Goal: Register for event/course

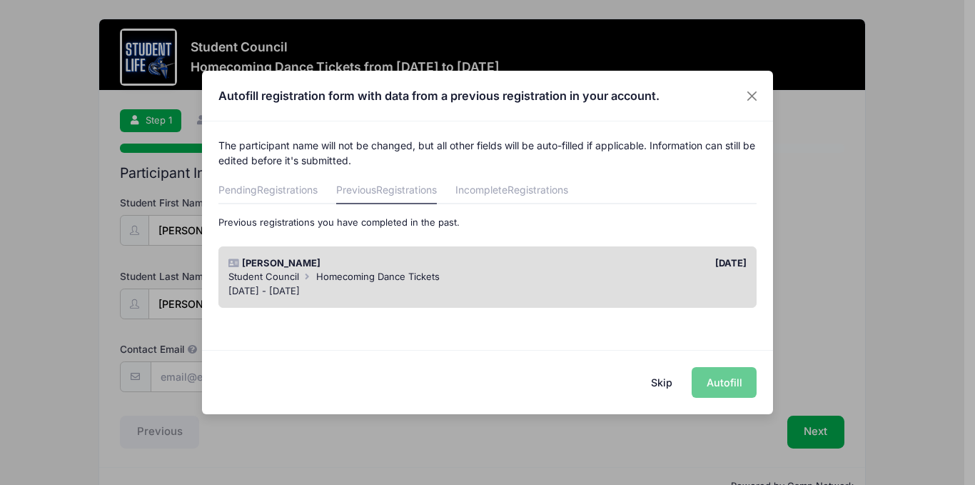
click at [597, 282] on div "Student Council Homecoming Dance Tickets" at bounding box center [487, 277] width 519 height 14
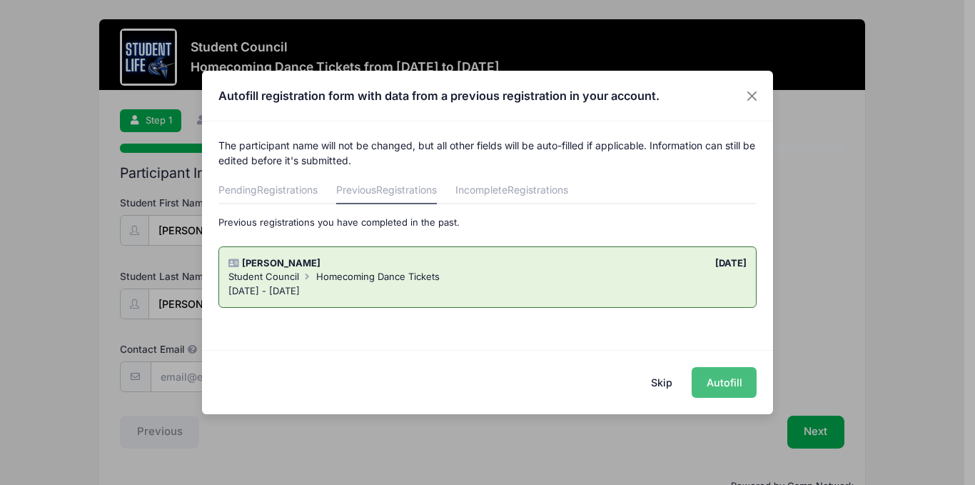
click at [727, 379] on button "Autofill" at bounding box center [724, 382] width 65 height 31
type input "[EMAIL_ADDRESS][DOMAIN_NAME]"
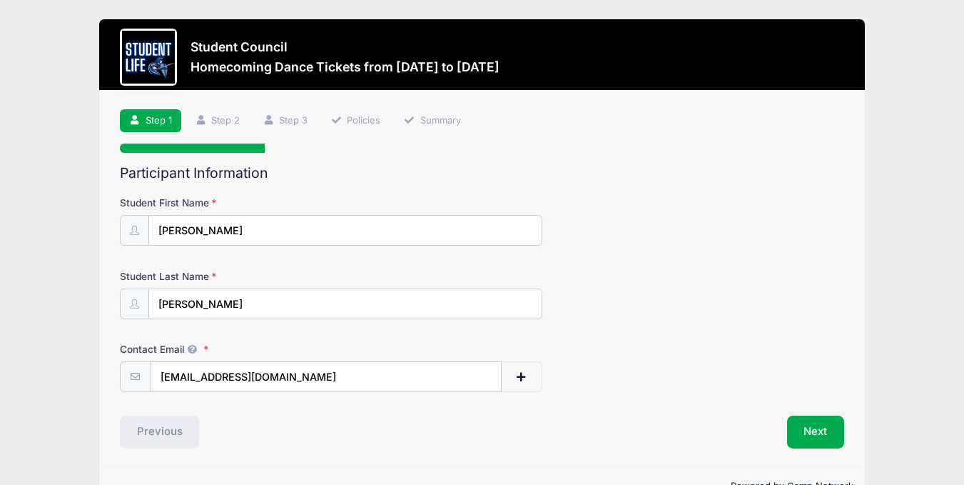
scroll to position [39, 0]
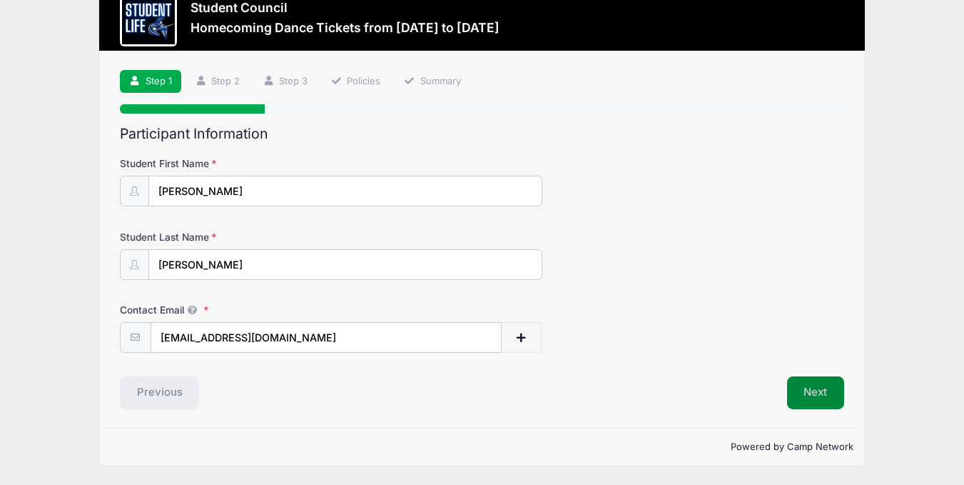
click at [817, 382] on button "Next" at bounding box center [816, 392] width 58 height 33
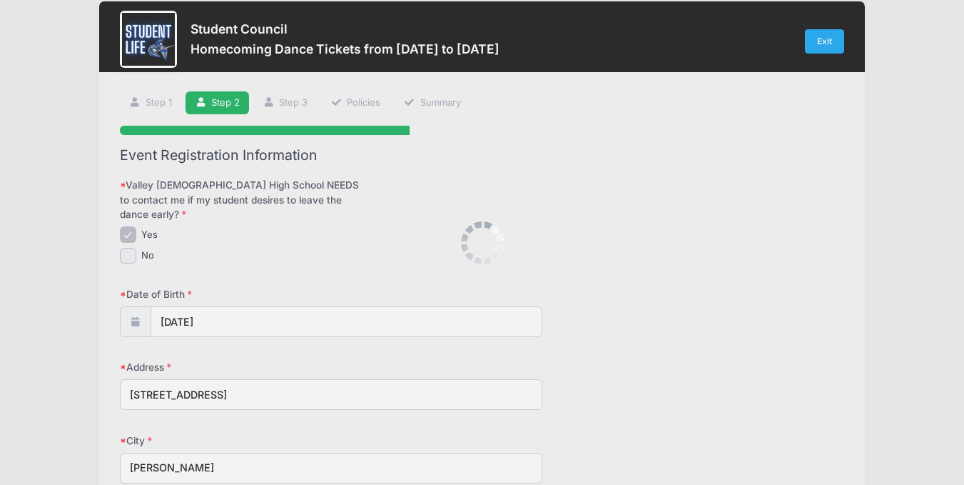
scroll to position [0, 0]
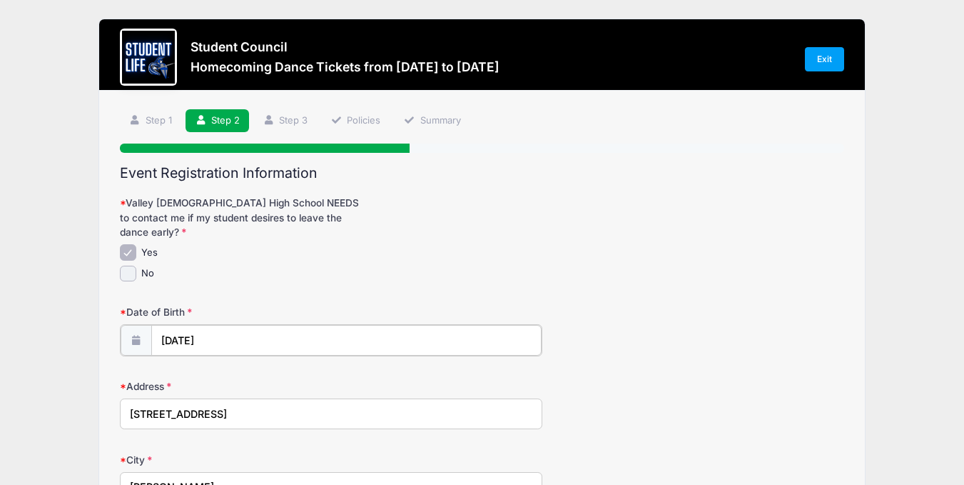
type input "2011"
select select "4"
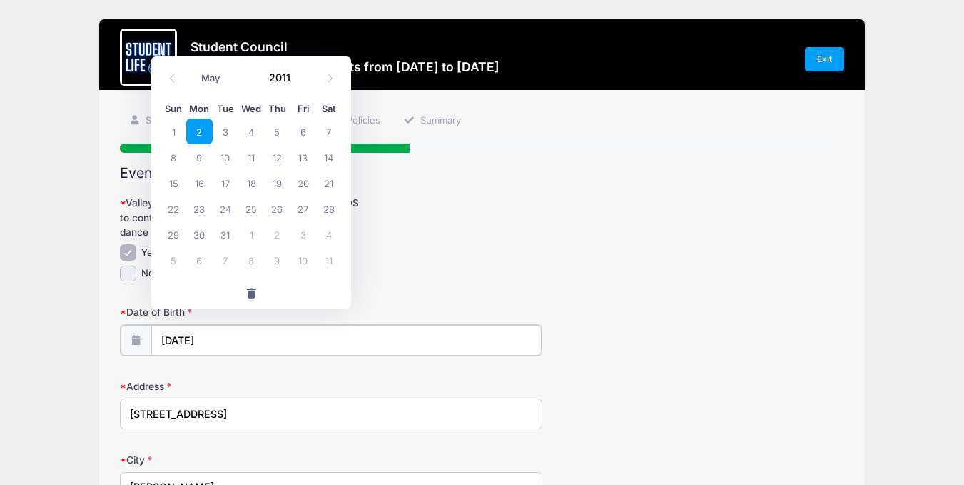
drag, startPoint x: 305, startPoint y: 315, endPoint x: 283, endPoint y: 324, distance: 24.0
click at [283, 325] on input "[DATE]" at bounding box center [346, 340] width 390 height 31
click at [165, 325] on input "[DATE]" at bounding box center [346, 340] width 390 height 31
click at [288, 77] on input "2011" at bounding box center [285, 76] width 46 height 21
click at [305, 82] on span at bounding box center [303, 82] width 10 height 11
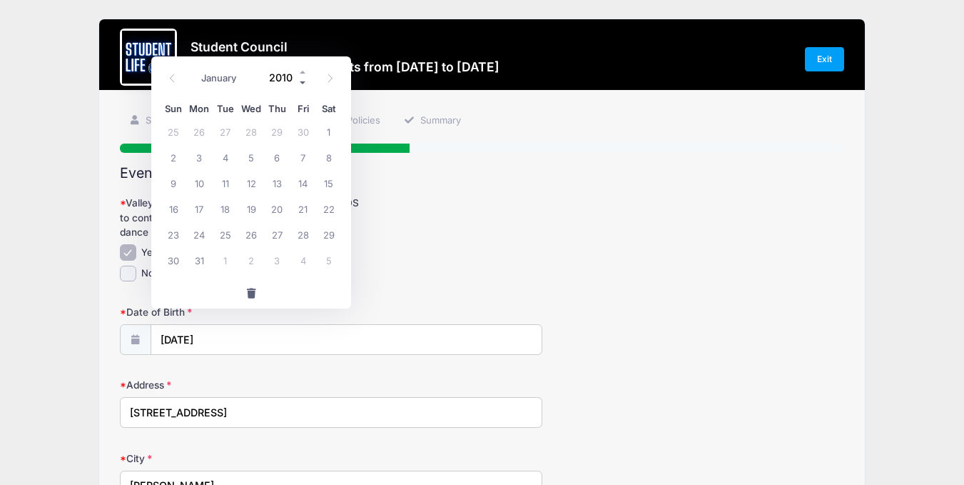
click at [305, 82] on span at bounding box center [303, 82] width 10 height 11
type input "2009"
click at [207, 79] on select "January February March April May June July August September October November De…" at bounding box center [226, 78] width 64 height 19
select select "3"
click at [194, 69] on select "January February March April May June July August September October November De…" at bounding box center [226, 78] width 64 height 19
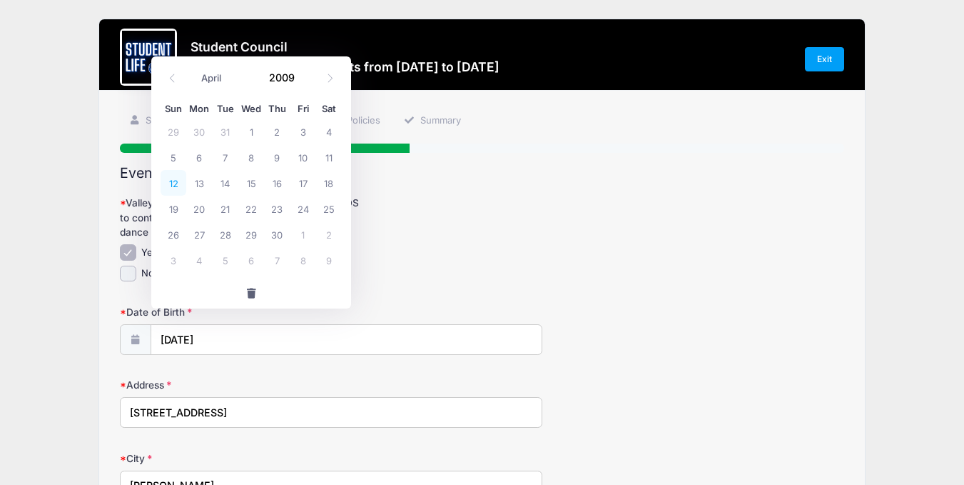
click at [176, 182] on span "12" at bounding box center [174, 183] width 26 height 26
type input "[DATE]"
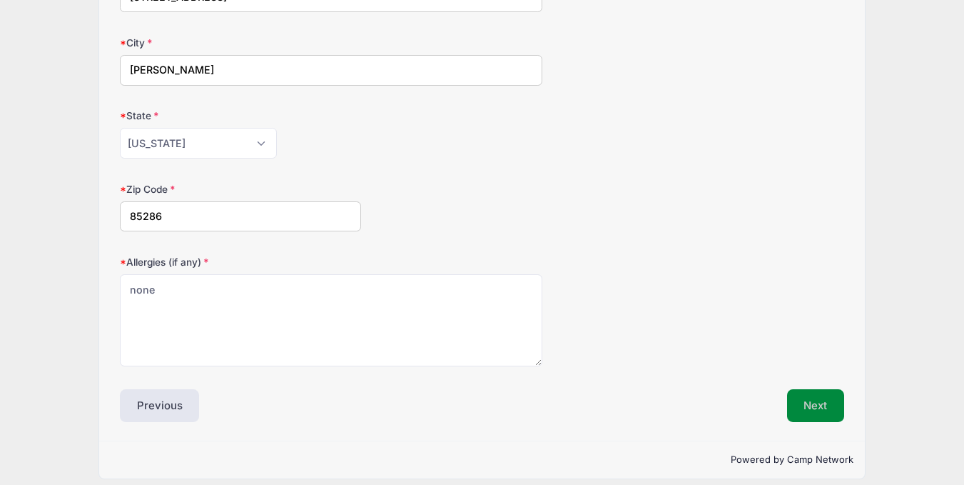
scroll to position [414, 0]
click at [804, 393] on button "Next" at bounding box center [816, 406] width 58 height 33
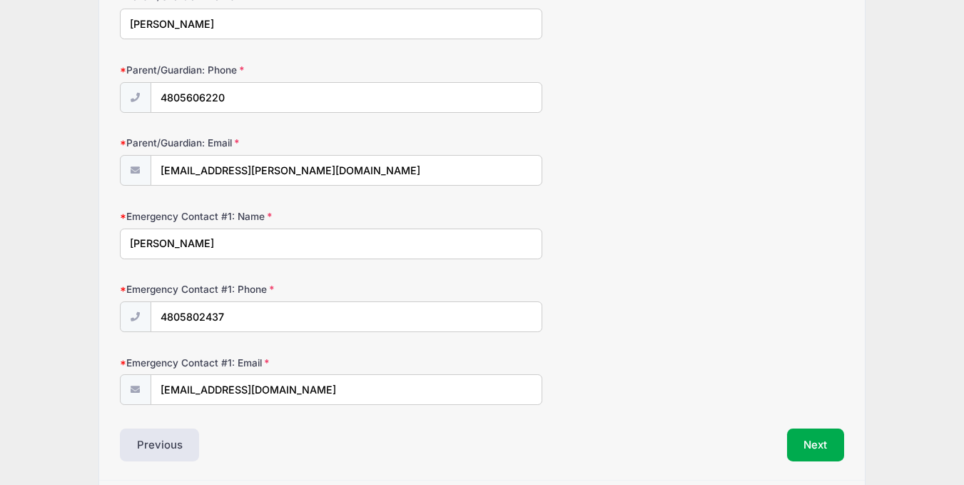
scroll to position [258, 0]
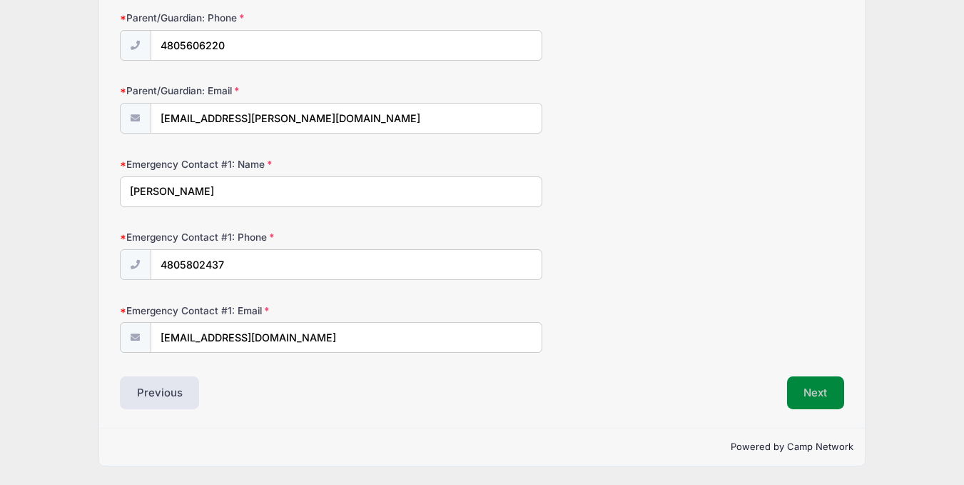
click at [827, 389] on button "Next" at bounding box center [816, 392] width 58 height 33
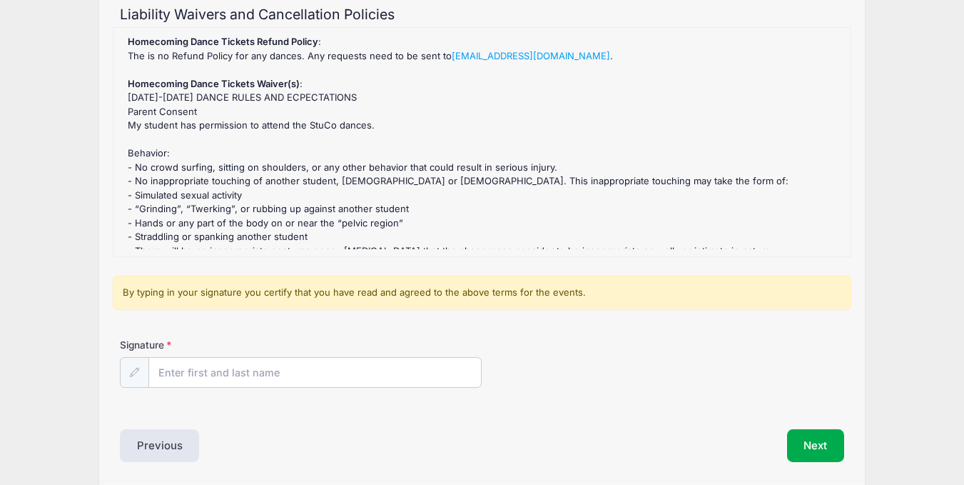
scroll to position [211, 0]
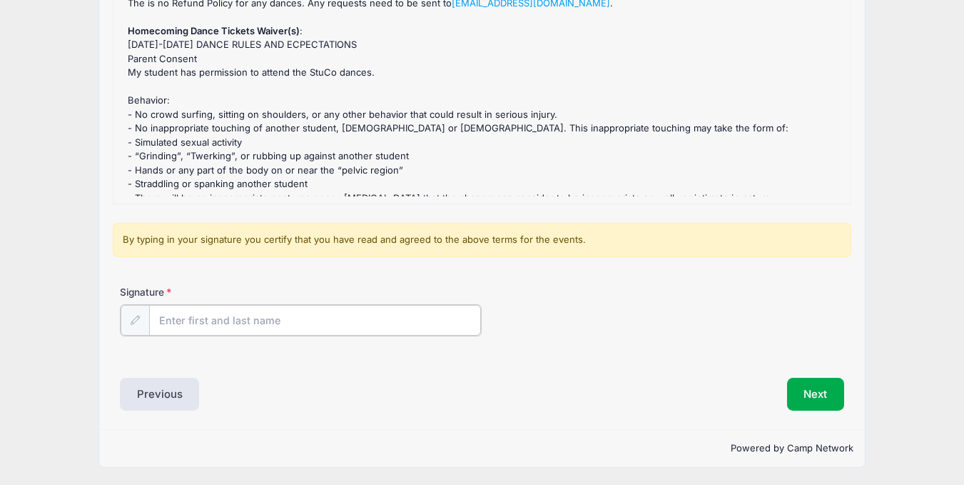
click at [418, 315] on input "Signature" at bounding box center [315, 320] width 333 height 31
type input "[PERSON_NAME]"
click at [825, 399] on button "Next" at bounding box center [816, 392] width 58 height 33
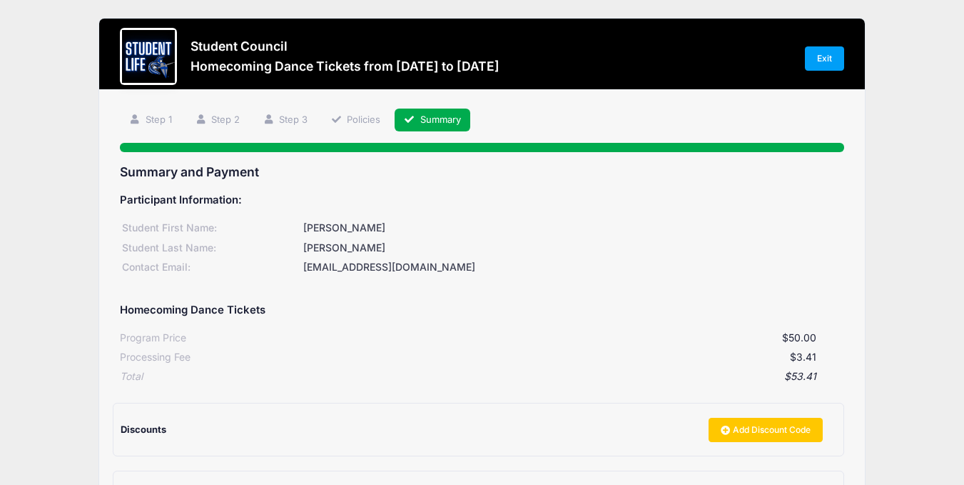
scroll to position [193, 0]
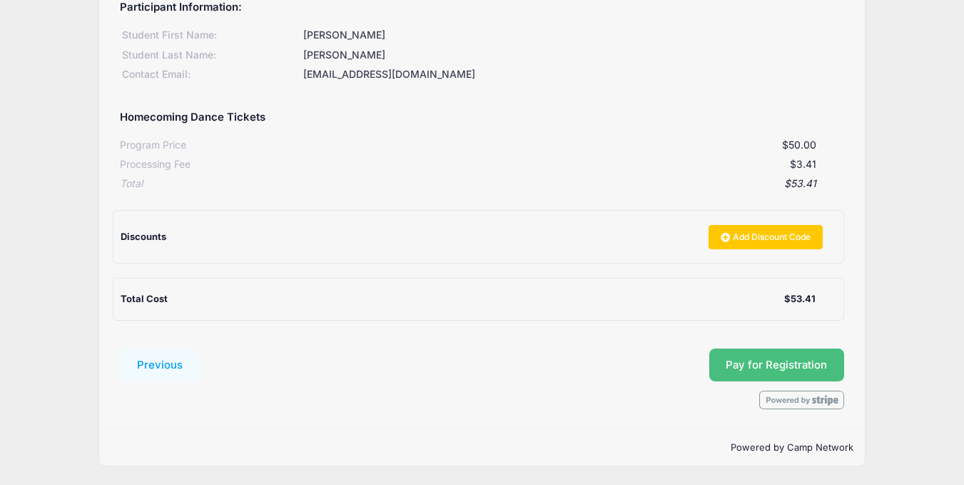
click at [763, 359] on button "Pay for Registration" at bounding box center [777, 364] width 136 height 33
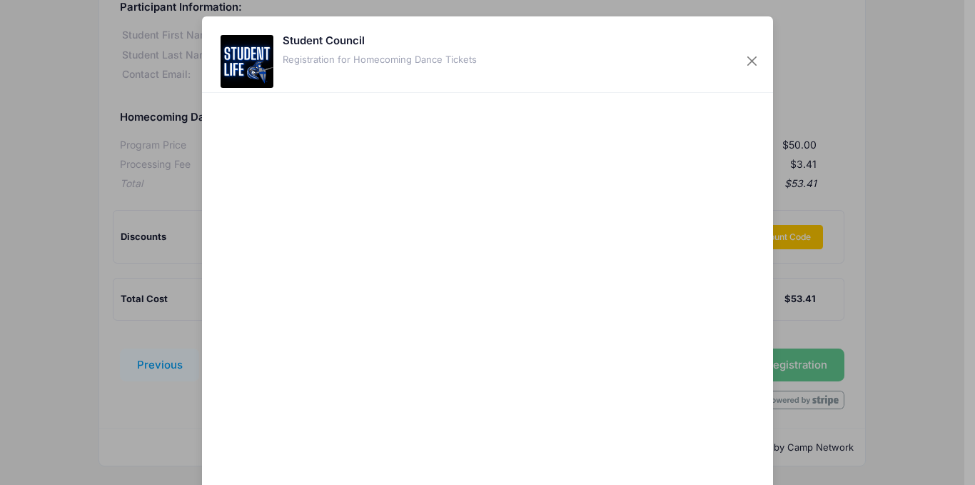
drag, startPoint x: 767, startPoint y: 118, endPoint x: 772, endPoint y: 193, distance: 74.4
click at [772, 193] on div "Student Council Registration for Homecoming Dance Tickets Cancel Pay $53.41" at bounding box center [487, 242] width 975 height 485
drag, startPoint x: 966, startPoint y: 122, endPoint x: 974, endPoint y: 303, distance: 181.5
click at [964, 303] on div "Student Council Registration for Homecoming Dance Tickets Cancel Pay $53.41" at bounding box center [487, 242] width 975 height 485
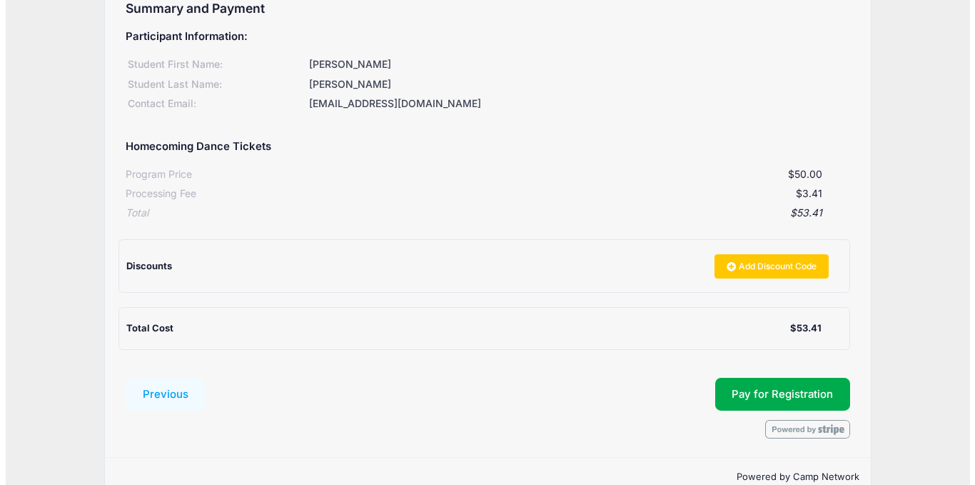
scroll to position [172, 0]
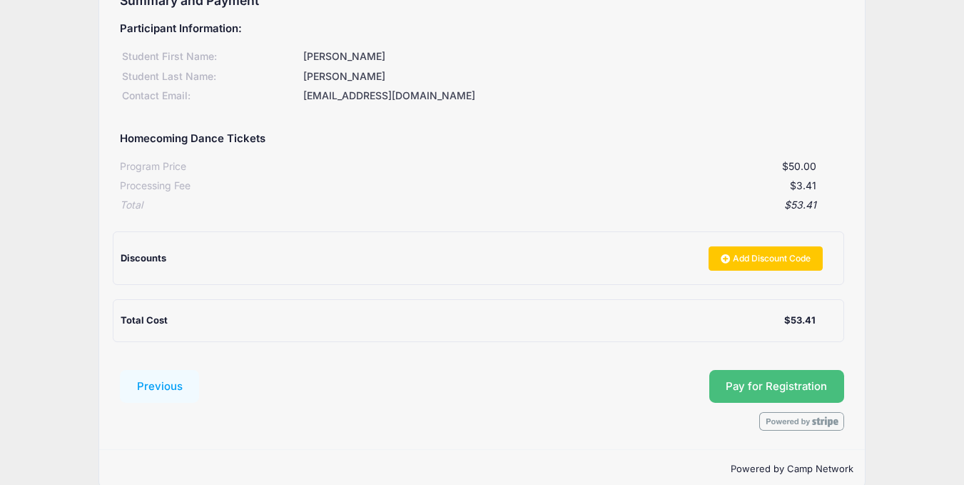
click at [802, 384] on button "Pay for Registration" at bounding box center [777, 386] width 136 height 33
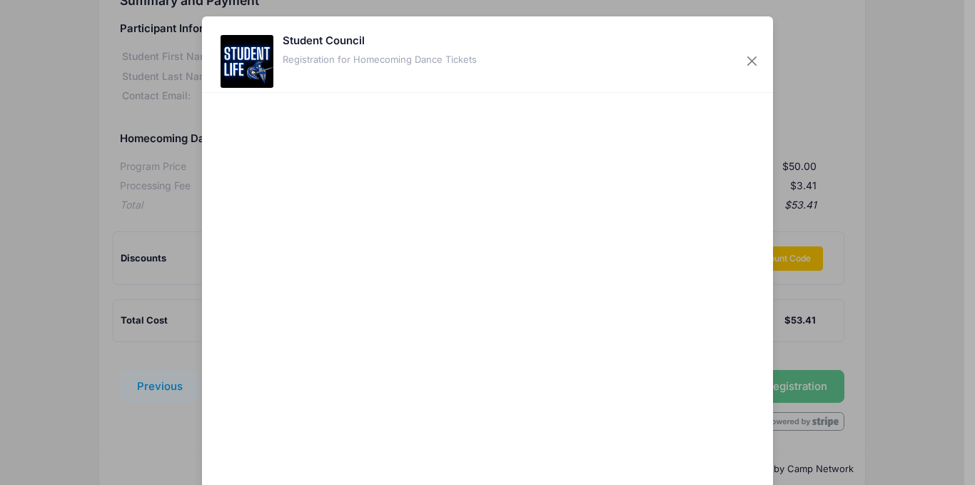
click at [797, 311] on div "Student Council Registration for Homecoming Dance Tickets Cancel Pay $53.41" at bounding box center [487, 242] width 975 height 485
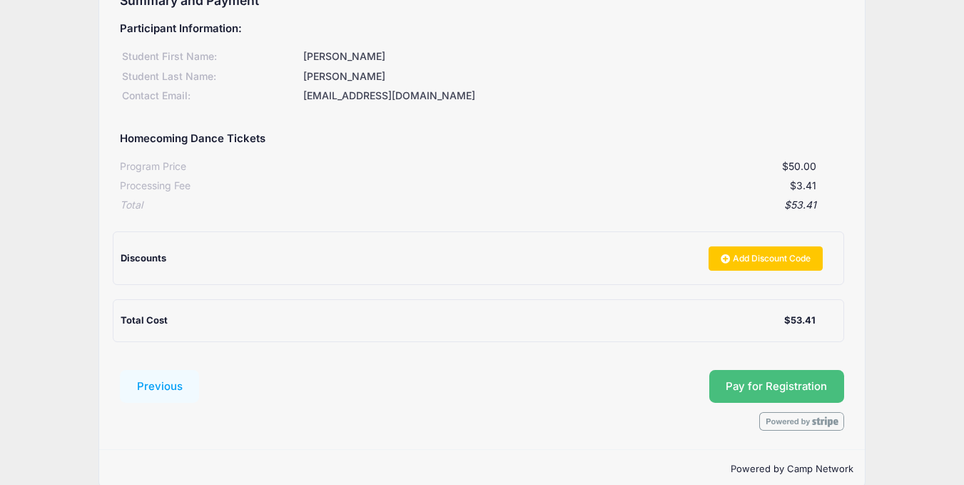
click at [797, 387] on button "Pay for Registration" at bounding box center [777, 386] width 136 height 33
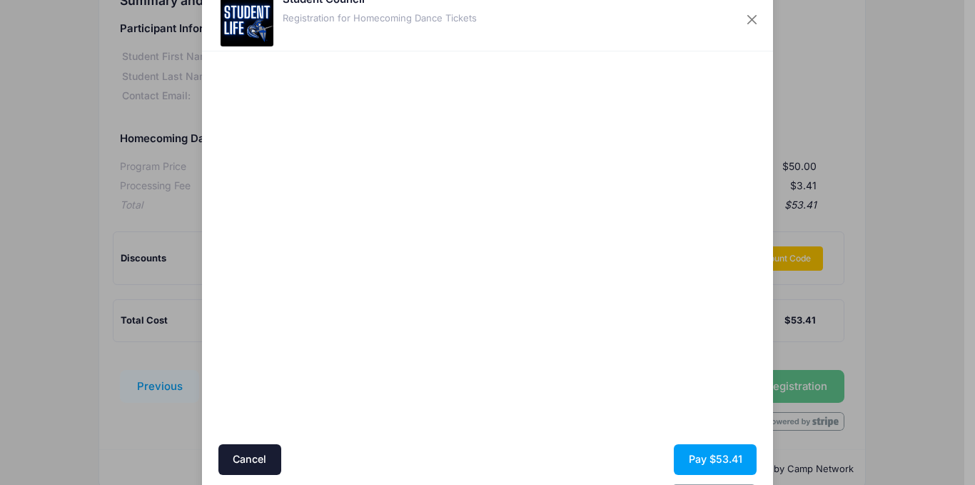
scroll to position [91, 0]
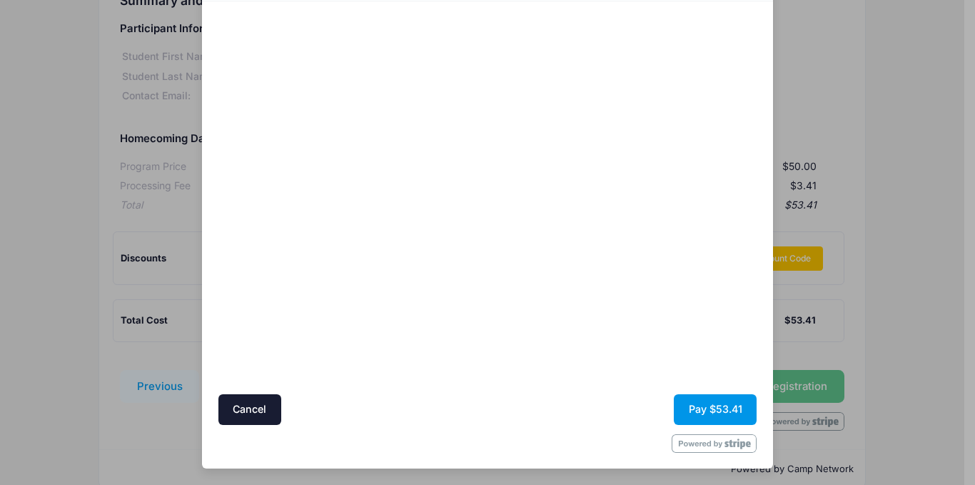
click at [697, 408] on button "Pay $53.41" at bounding box center [715, 409] width 83 height 31
